Goal: Find specific page/section: Find specific page/section

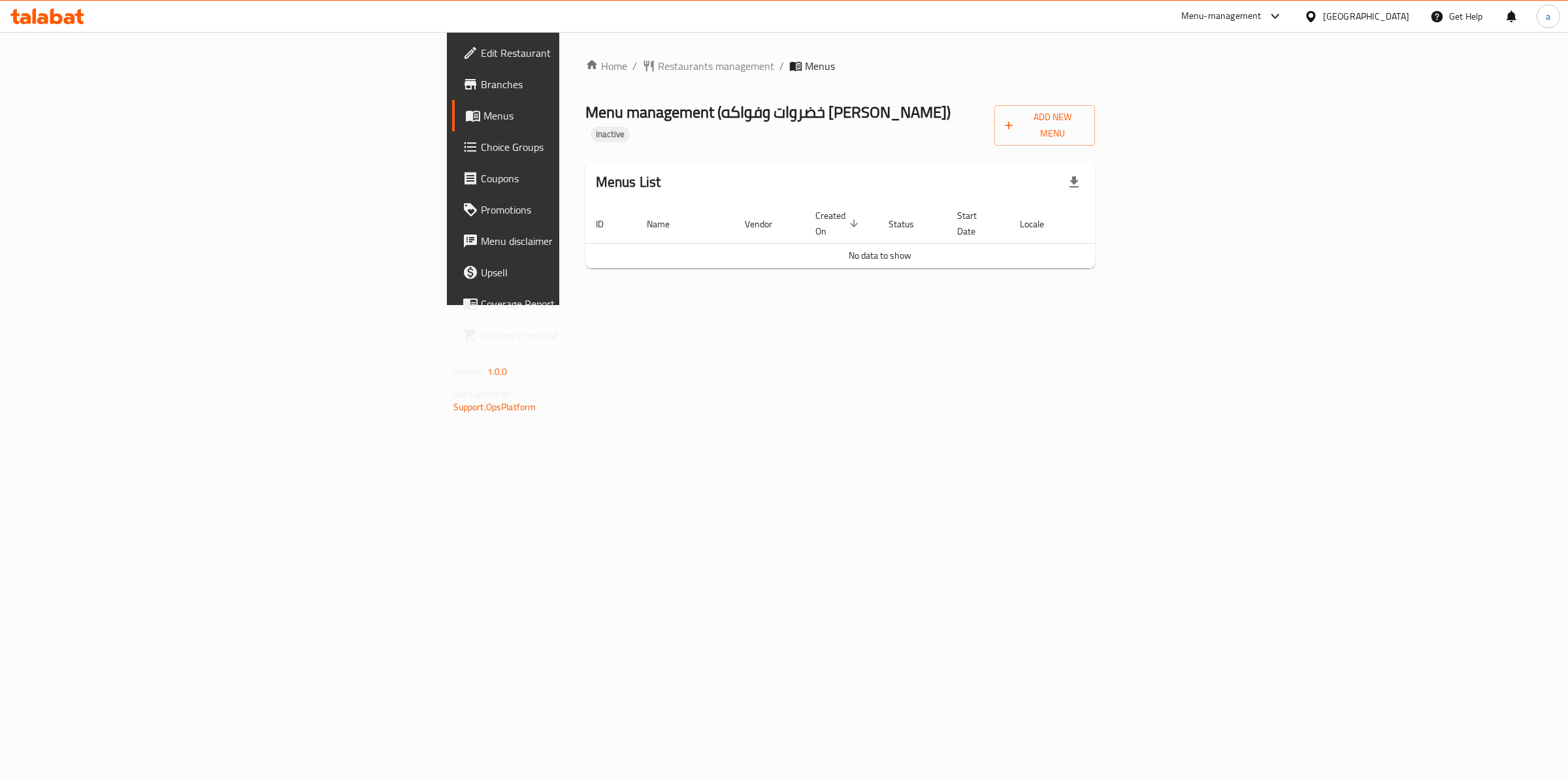
click at [1388, 17] on div "[GEOGRAPHIC_DATA]" at bounding box center [1366, 16] width 86 height 15
click at [1223, 137] on div "[GEOGRAPHIC_DATA] [GEOGRAPHIC_DATA] [GEOGRAPHIC_DATA] [GEOGRAPHIC_DATA] [GEOGRA…" at bounding box center [1311, 224] width 196 height 269
click at [1231, 124] on div "[GEOGRAPHIC_DATA] [GEOGRAPHIC_DATA] [GEOGRAPHIC_DATA] [GEOGRAPHIC_DATA] [GEOGRA…" at bounding box center [1311, 224] width 196 height 269
click at [1229, 132] on div "[GEOGRAPHIC_DATA] [GEOGRAPHIC_DATA] [GEOGRAPHIC_DATA] [GEOGRAPHIC_DATA] [GEOGRA…" at bounding box center [1311, 224] width 196 height 269
click at [1220, 132] on div "[GEOGRAPHIC_DATA] [GEOGRAPHIC_DATA] [GEOGRAPHIC_DATA] [GEOGRAPHIC_DATA] [GEOGRA…" at bounding box center [1311, 224] width 196 height 269
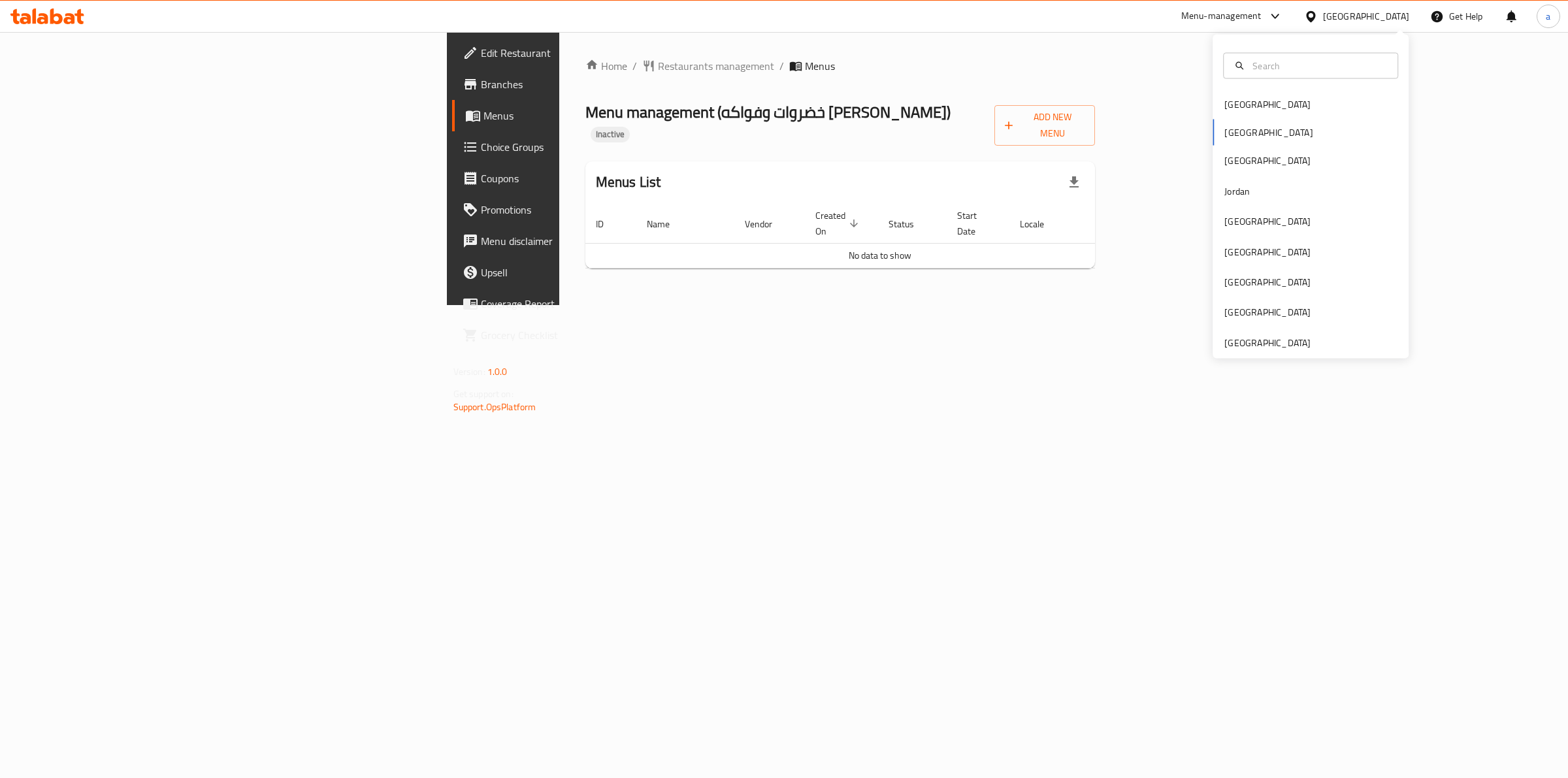
click at [1230, 136] on div "[GEOGRAPHIC_DATA] [GEOGRAPHIC_DATA] [GEOGRAPHIC_DATA] [GEOGRAPHIC_DATA] [GEOGRA…" at bounding box center [1311, 224] width 196 height 269
click at [1051, 305] on div "Home / Restaurants management / Menus Menu management ( خضروات وفواكه ابو غزاله…" at bounding box center [840, 169] width 563 height 273
click at [1406, 16] on div "[GEOGRAPHIC_DATA]" at bounding box center [1366, 16] width 86 height 15
click at [1262, 15] on div "Menu-management" at bounding box center [1221, 16] width 80 height 15
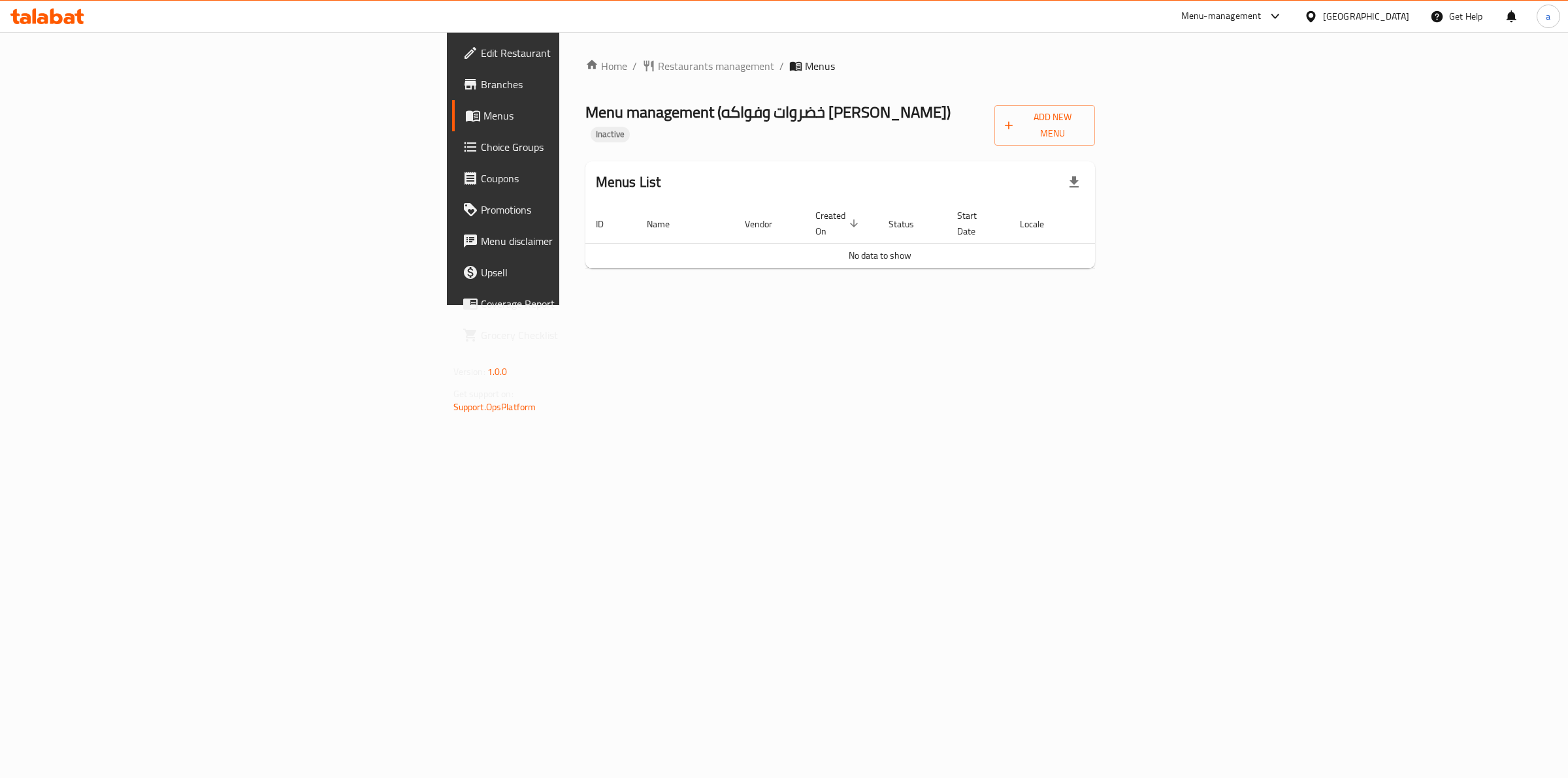
click at [1262, 20] on div "Menu-management" at bounding box center [1221, 16] width 80 height 15
click at [1269, 83] on div "Catalog" at bounding box center [1248, 88] width 196 height 30
